Goal: Task Accomplishment & Management: Find specific page/section

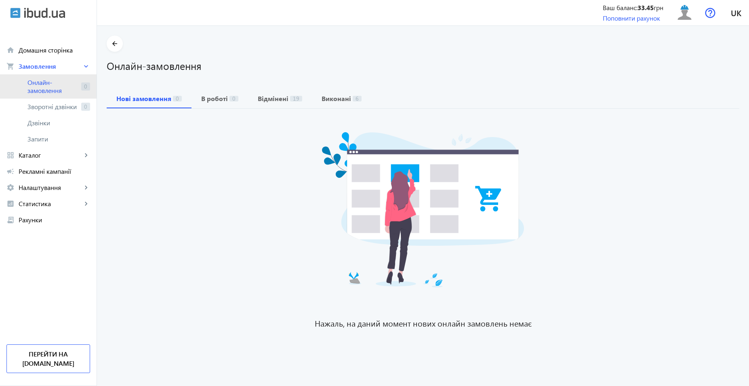
click at [57, 80] on span "Онлайн-замовлення" at bounding box center [52, 86] width 50 height 16
